Goal: Book appointment/travel/reservation

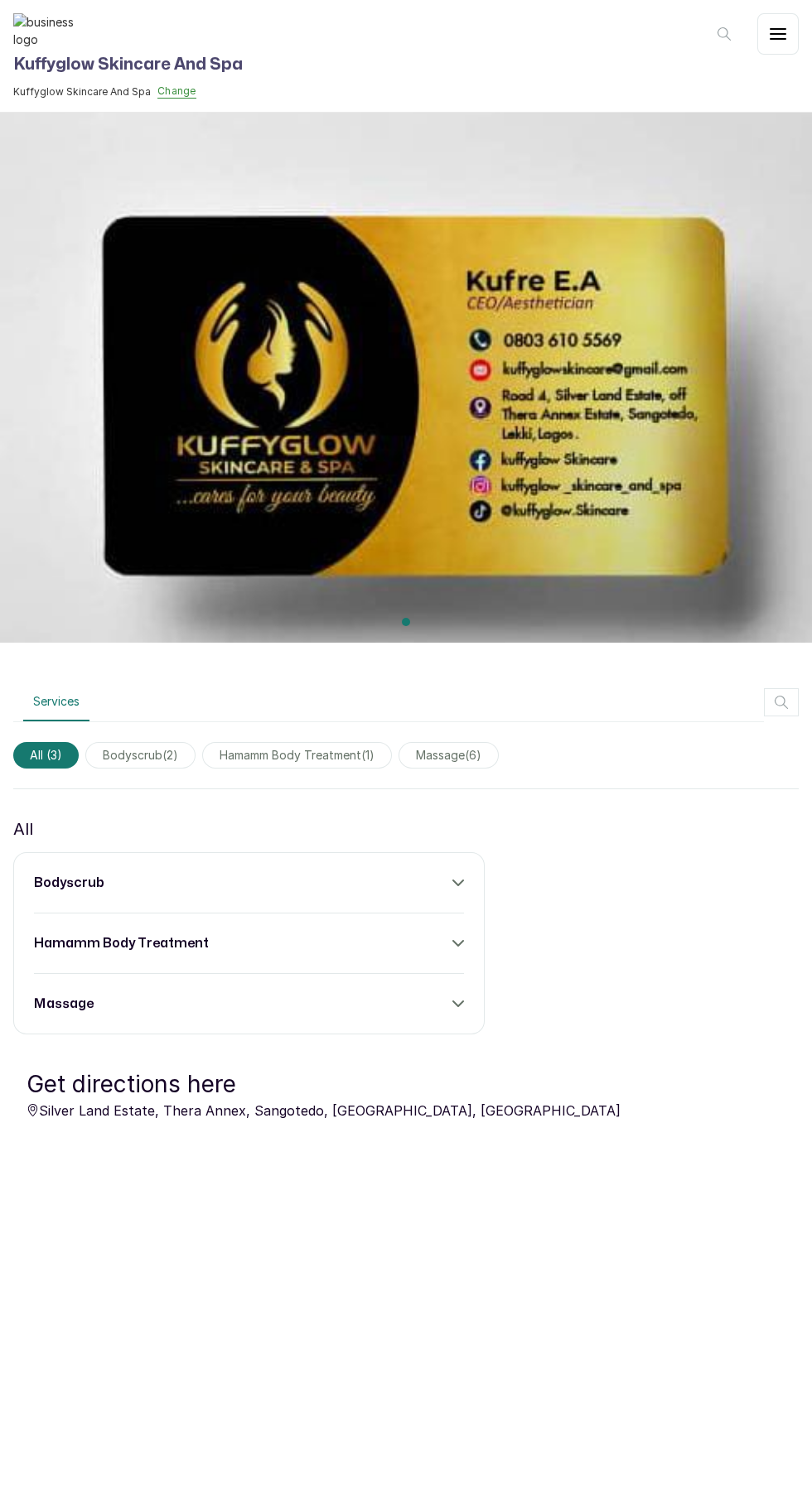
click at [438, 943] on div "hamamm body treatment" at bounding box center [249, 943] width 430 height 20
